Goal: Task Accomplishment & Management: Use online tool/utility

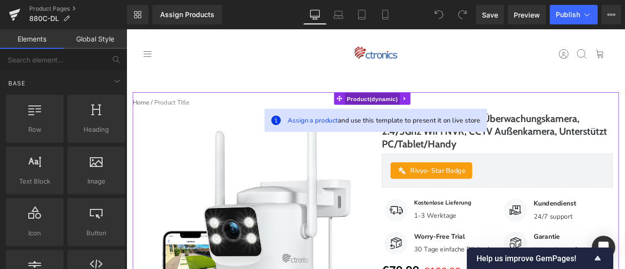
click at [393, 111] on span "Product" at bounding box center [417, 111] width 65 height 15
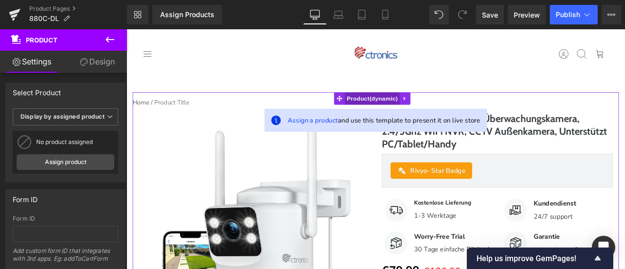
click at [409, 107] on span "Product" at bounding box center [417, 111] width 65 height 15
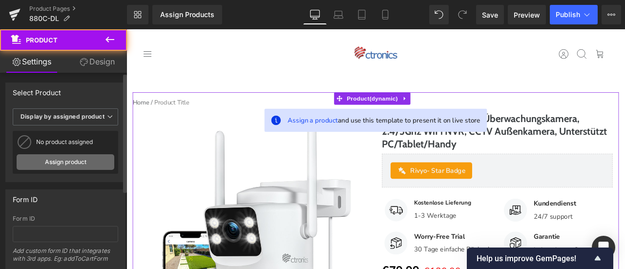
click at [76, 163] on link "Assign product" at bounding box center [66, 162] width 98 height 16
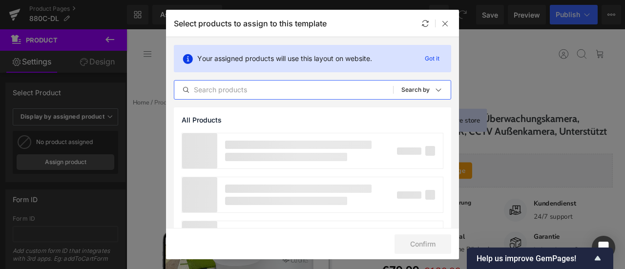
click at [228, 88] on input "text" at bounding box center [283, 90] width 219 height 12
paste input "Ctronics Dual-Lens PTZ Überwachungskamera, 2.4/5Ghz WiFi NVR, CCTV Außenkamera,…"
click at [355, 90] on input "Ctronics Dual-Lens PTZ Überwachungskamera, 2.4/5Ghz WiFi NVR, CCTV Außenkamera,…" at bounding box center [283, 90] width 219 height 12
type input "Ctronics Dual-Lens PTZ Überwachungskamera, 2.4/5Ghz WiFi NVR, CCTV Außenkamera,…"
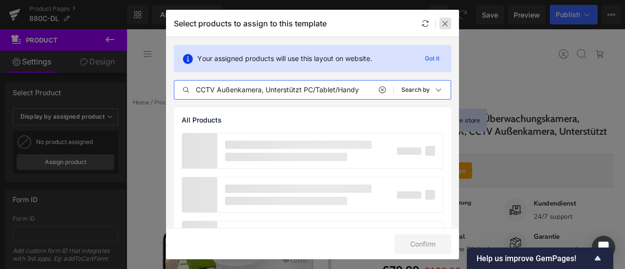
click at [446, 21] on icon at bounding box center [445, 24] width 8 height 8
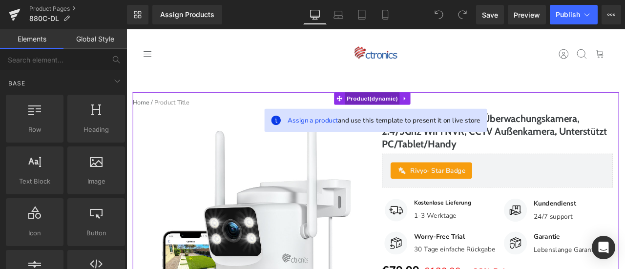
click at [396, 107] on span "Product" at bounding box center [417, 111] width 65 height 15
